Goal: Find specific page/section

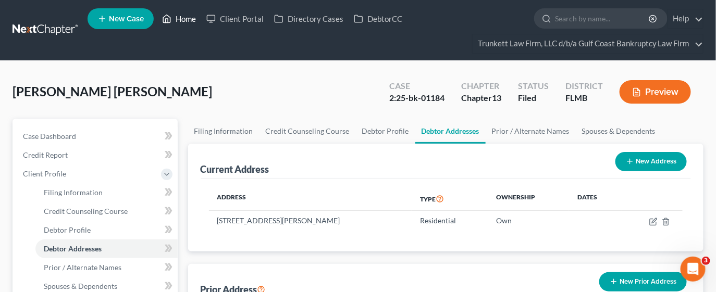
click at [181, 20] on link "Home" at bounding box center [179, 18] width 44 height 19
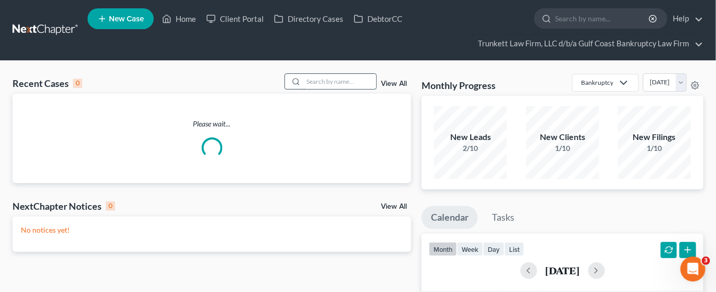
click at [328, 79] on input "search" at bounding box center [339, 81] width 73 height 15
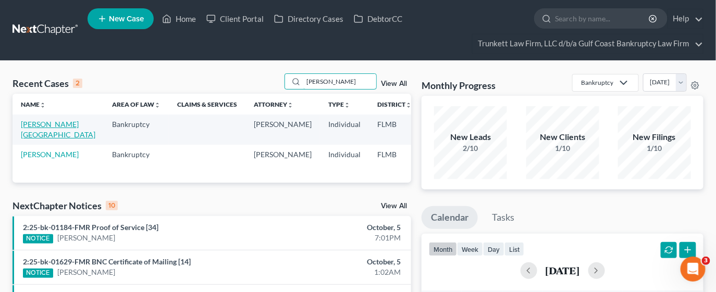
type input "[PERSON_NAME]"
click at [40, 133] on link "[PERSON_NAME][GEOGRAPHIC_DATA]" at bounding box center [58, 129] width 74 height 19
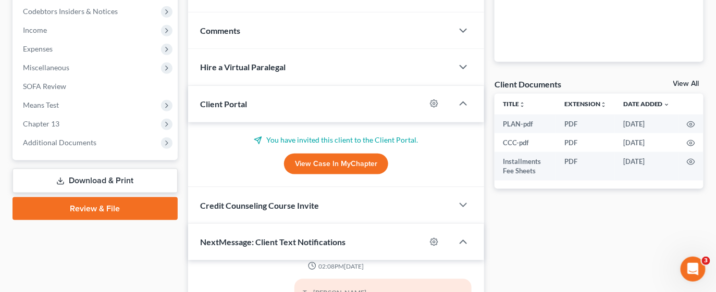
scroll to position [312, 0]
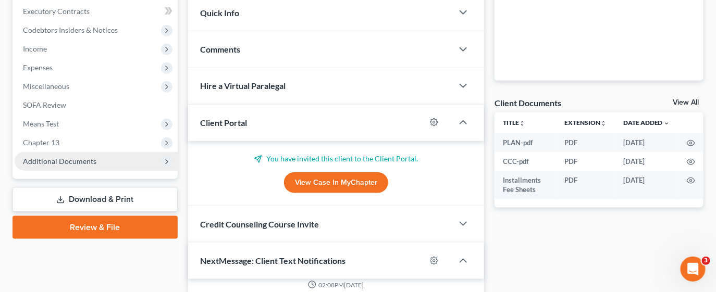
click at [51, 159] on span "Additional Documents" at bounding box center [59, 161] width 73 height 9
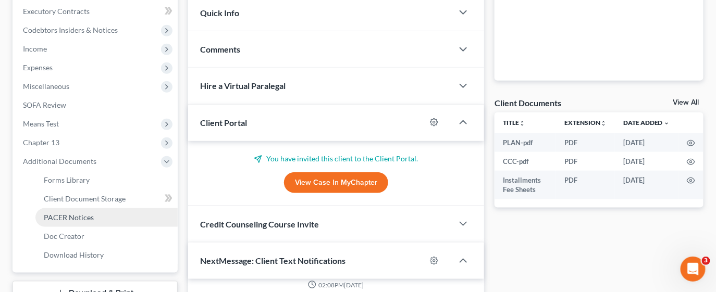
click at [55, 213] on span "PACER Notices" at bounding box center [69, 217] width 50 height 9
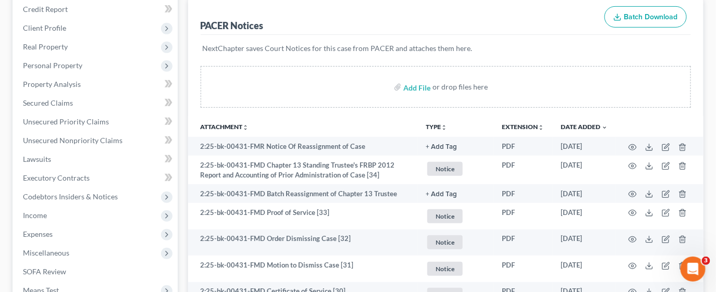
scroll to position [156, 0]
